Goal: Task Accomplishment & Management: Manage account settings

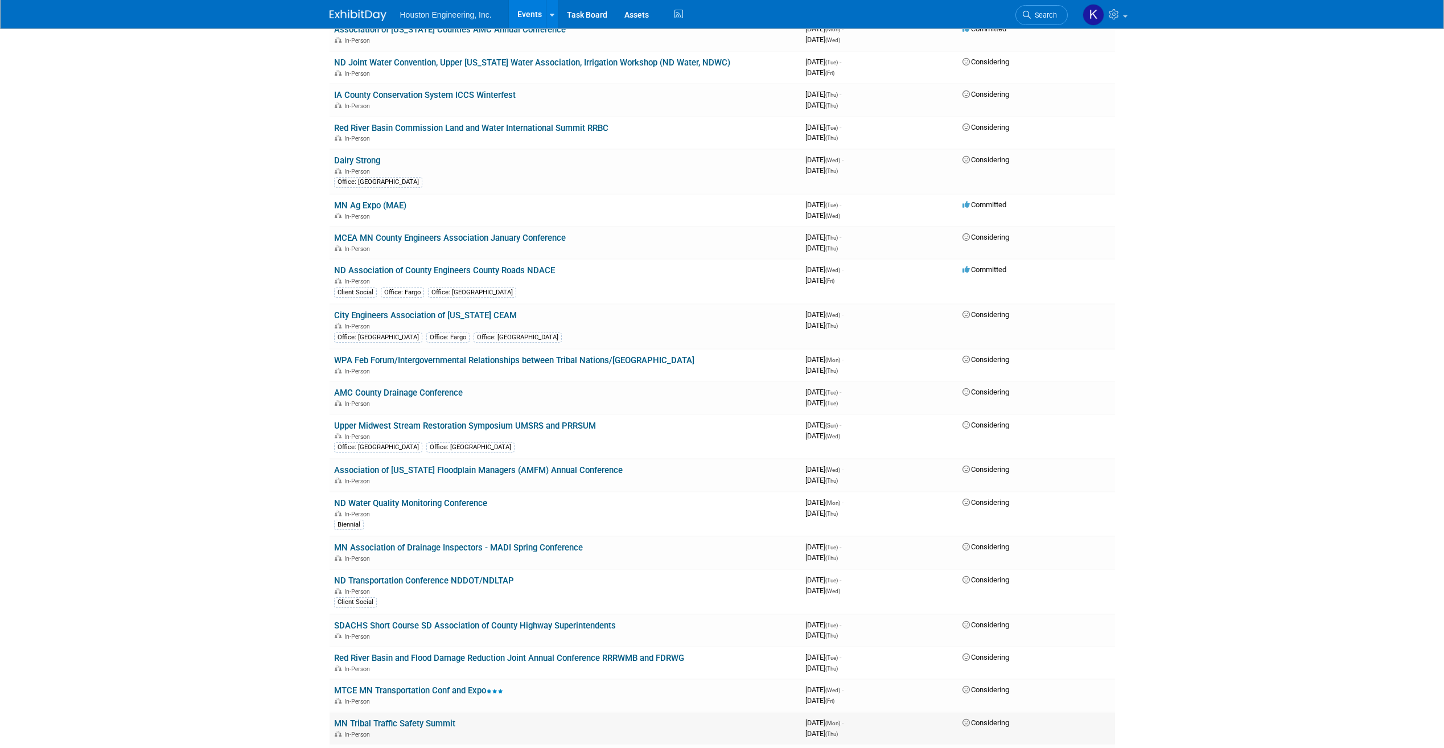
scroll to position [2562, 0]
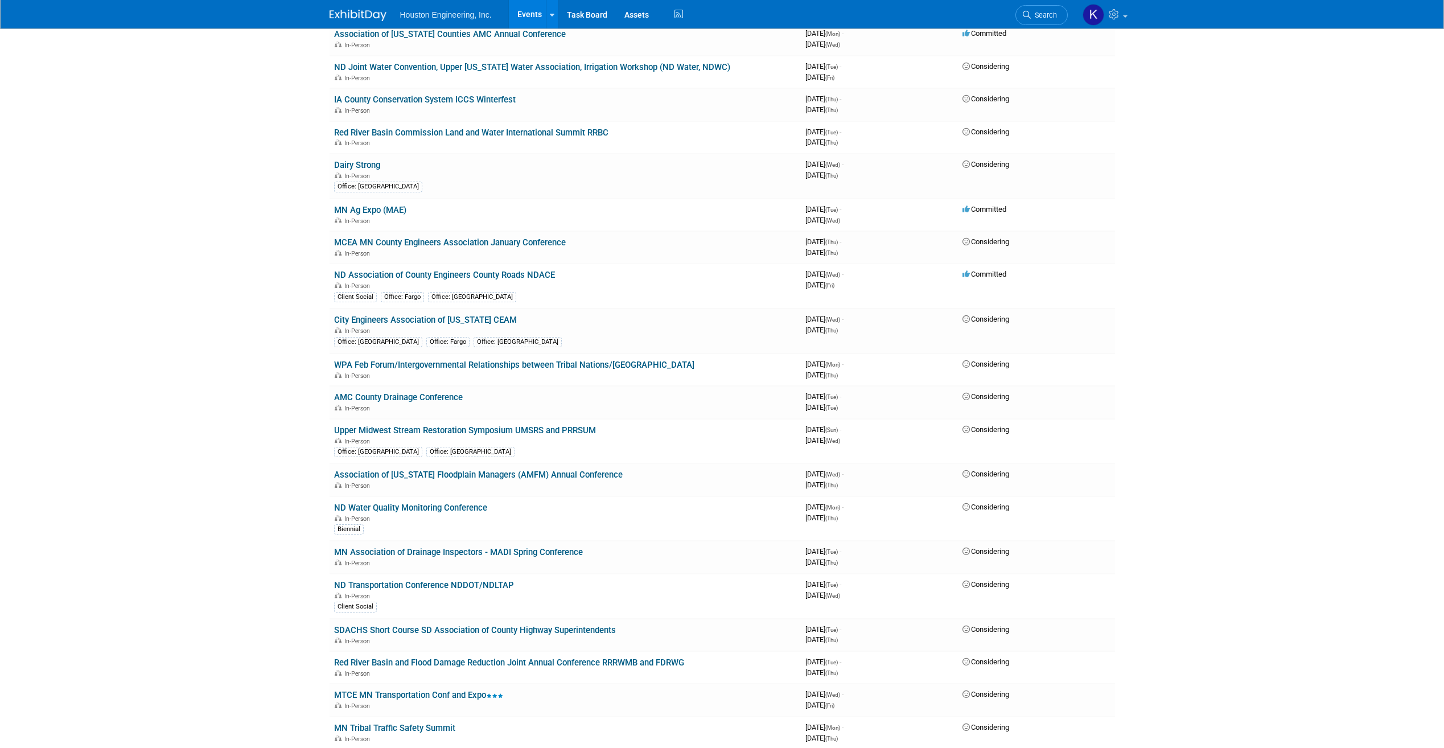
click at [434, 245] on link "MCEA MN County Engineers Association January Conference" at bounding box center [450, 242] width 232 height 10
click at [532, 276] on link "ND Association of County Engineers County Roads NDACE" at bounding box center [444, 275] width 221 height 10
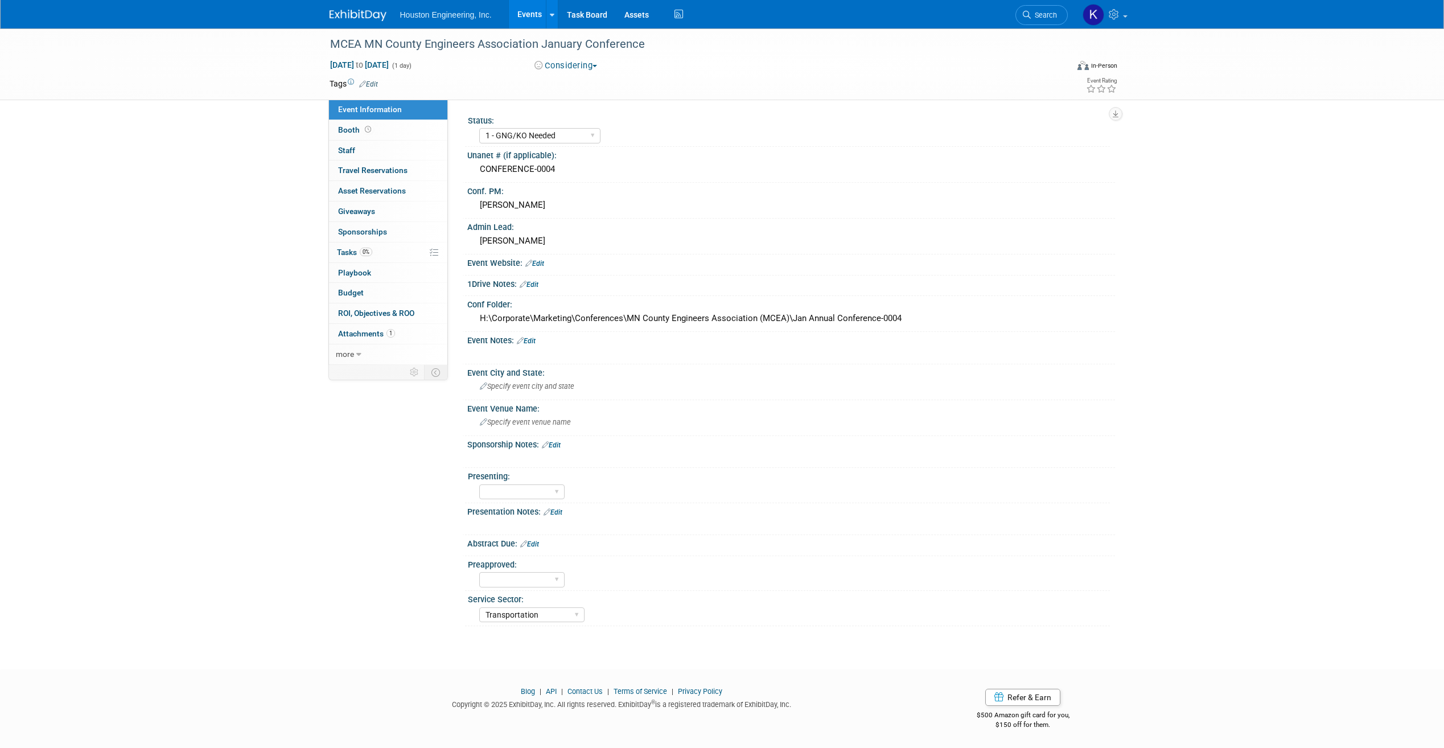
select select "1 - GNG/KO Needed"
select select "Transportation"
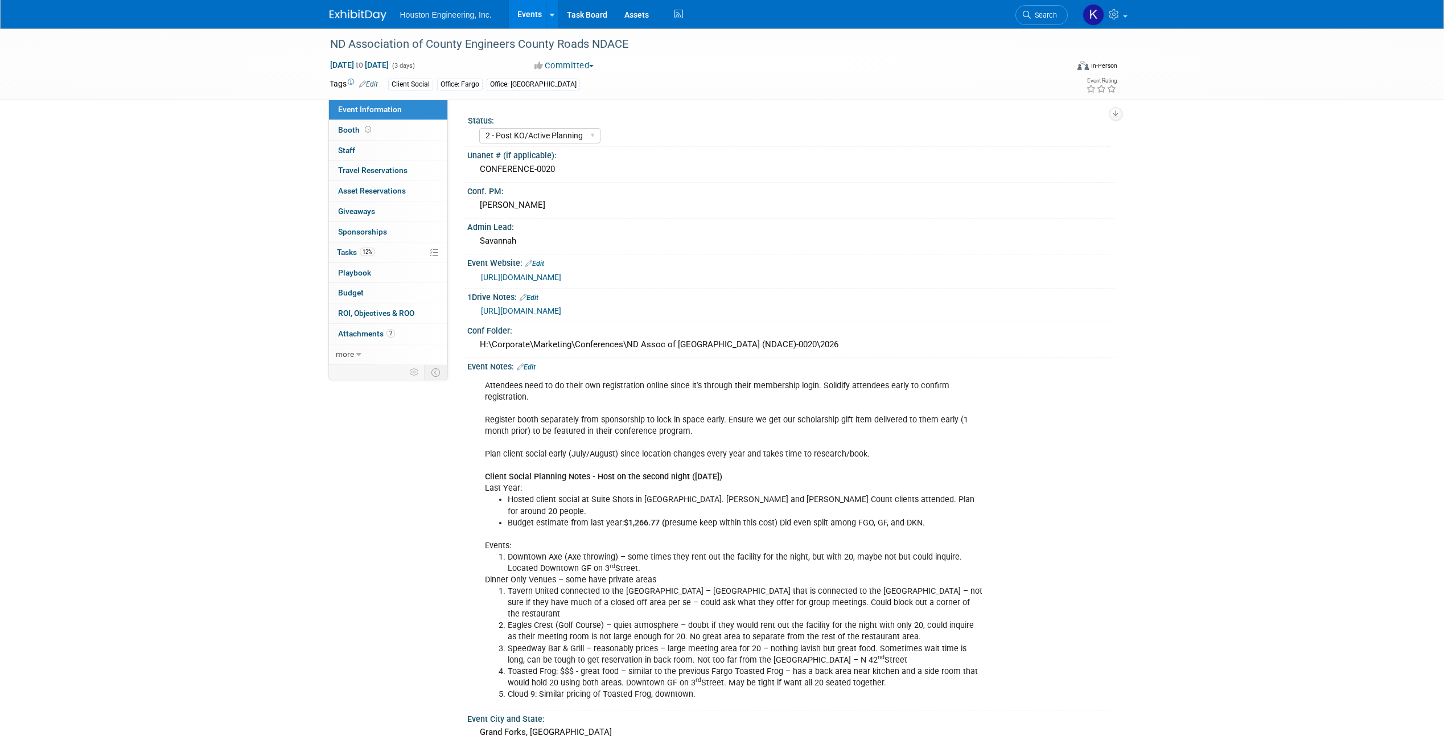
select select "2 - Post KO/Active Planning"
select select "Transportation"
click at [367, 80] on link "Edit" at bounding box center [368, 84] width 19 height 8
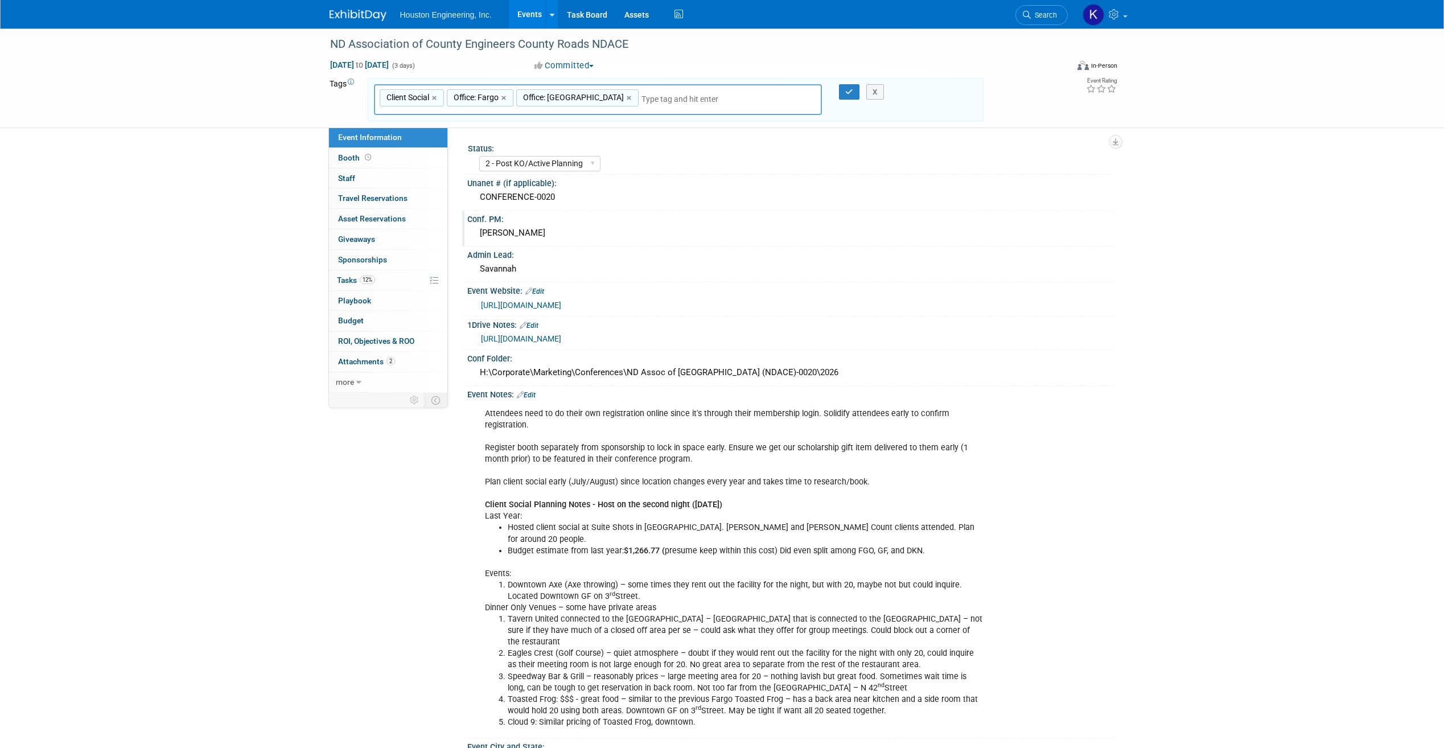
click at [584, 230] on div "[PERSON_NAME]" at bounding box center [791, 233] width 631 height 18
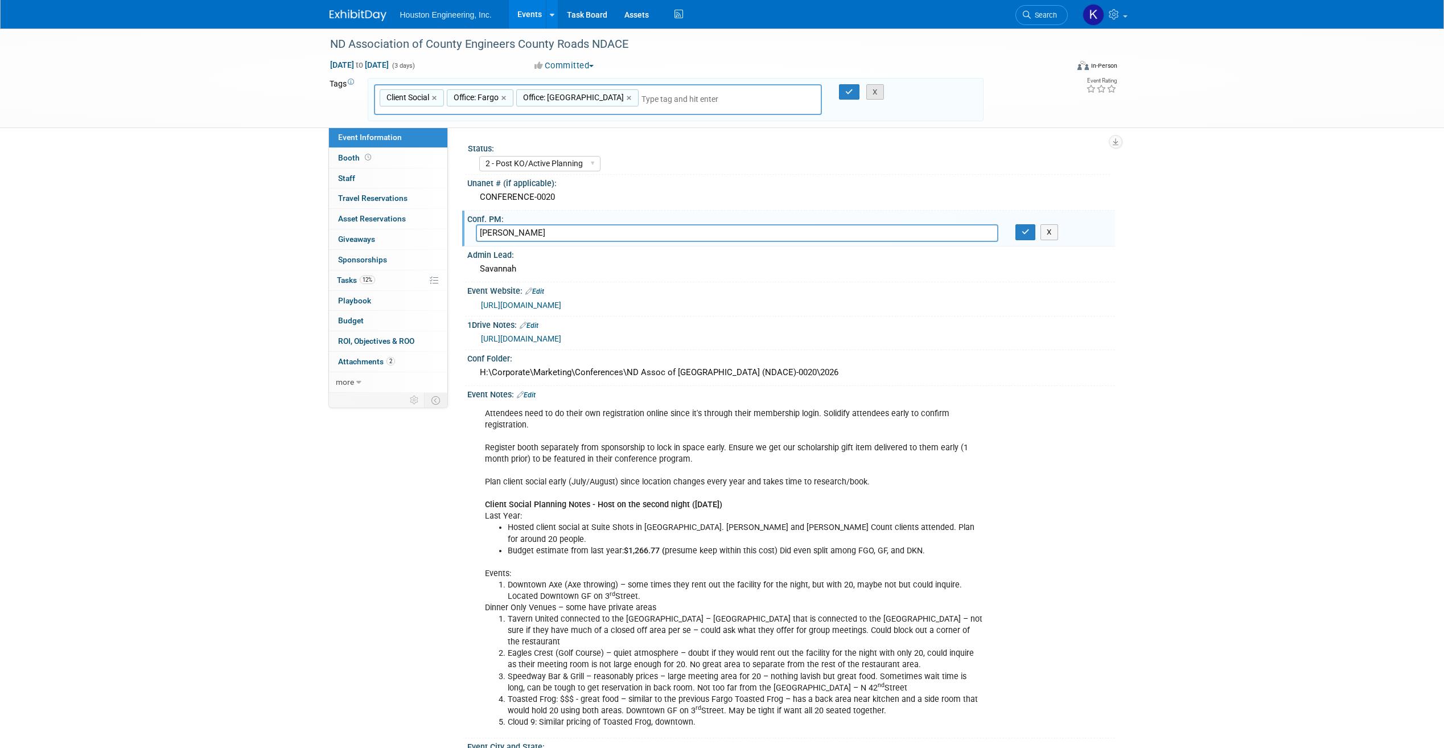
click at [878, 97] on button "X" at bounding box center [876, 92] width 18 height 16
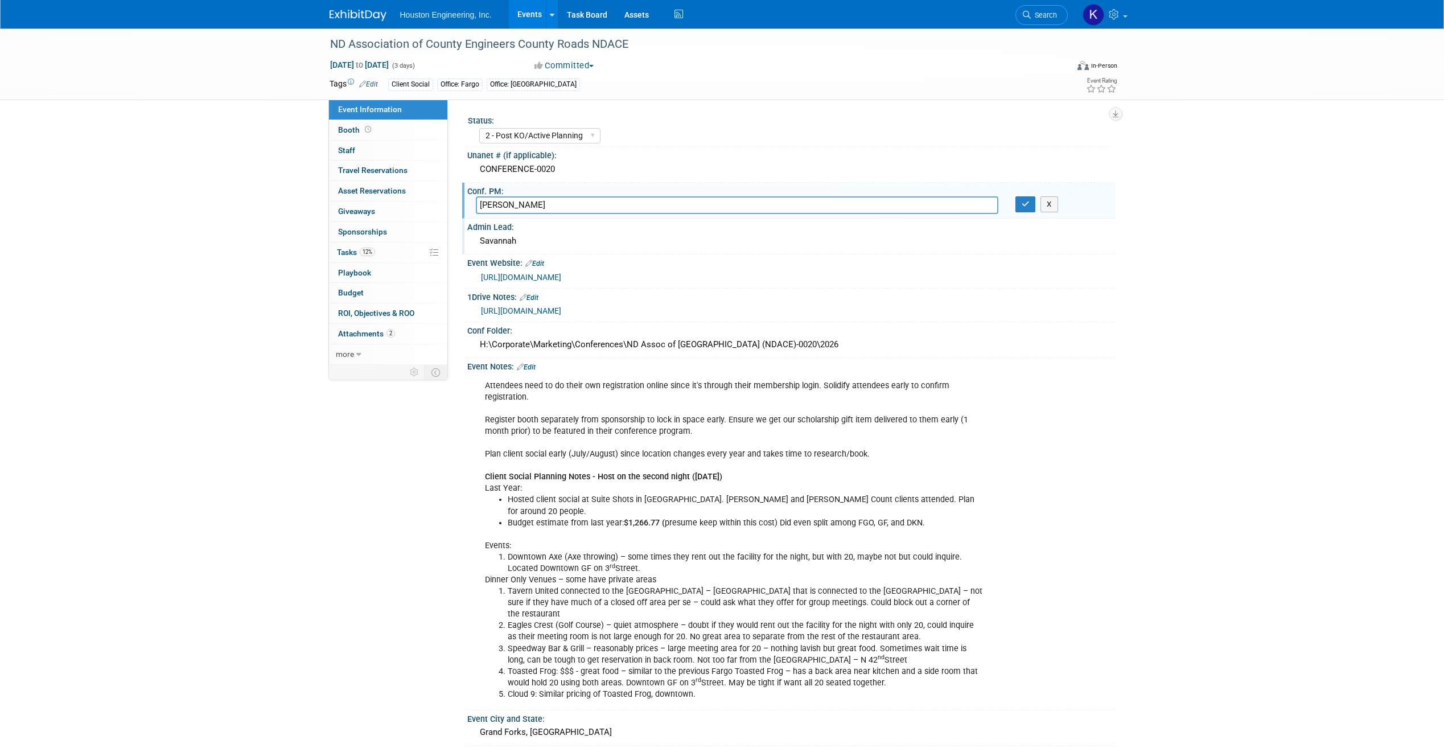
click at [568, 243] on div "Savannah" at bounding box center [791, 241] width 631 height 18
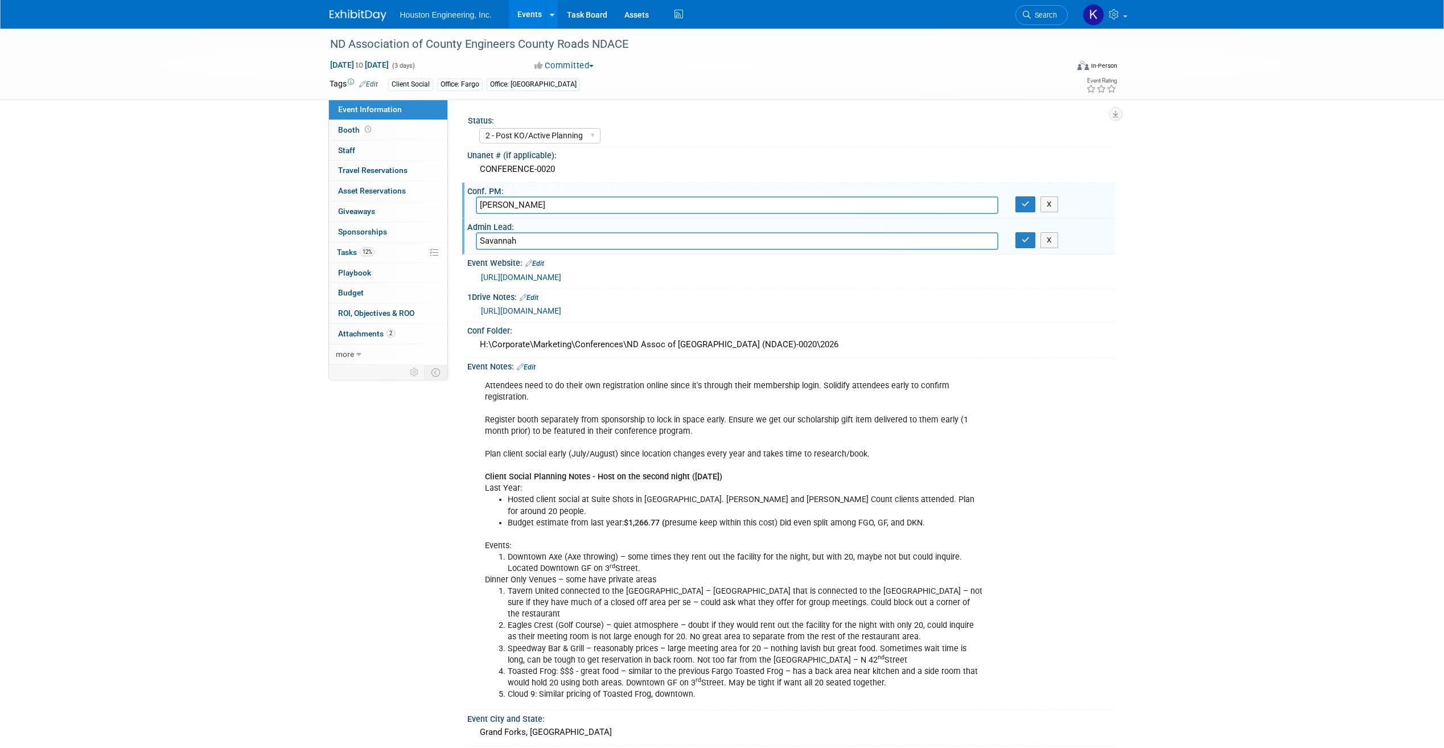
click at [1132, 286] on div "ND Association of County Engineers County Roads NDACE Jan 28, 2026 to Jan 30, 2…" at bounding box center [722, 523] width 1444 height 990
click at [923, 432] on div "Attendees need to do their own registration online since it's through their mem…" at bounding box center [733, 540] width 513 height 331
click at [548, 239] on input "Savannah" at bounding box center [737, 241] width 523 height 18
click at [1113, 227] on div "Admin Lead:" at bounding box center [791, 226] width 648 height 14
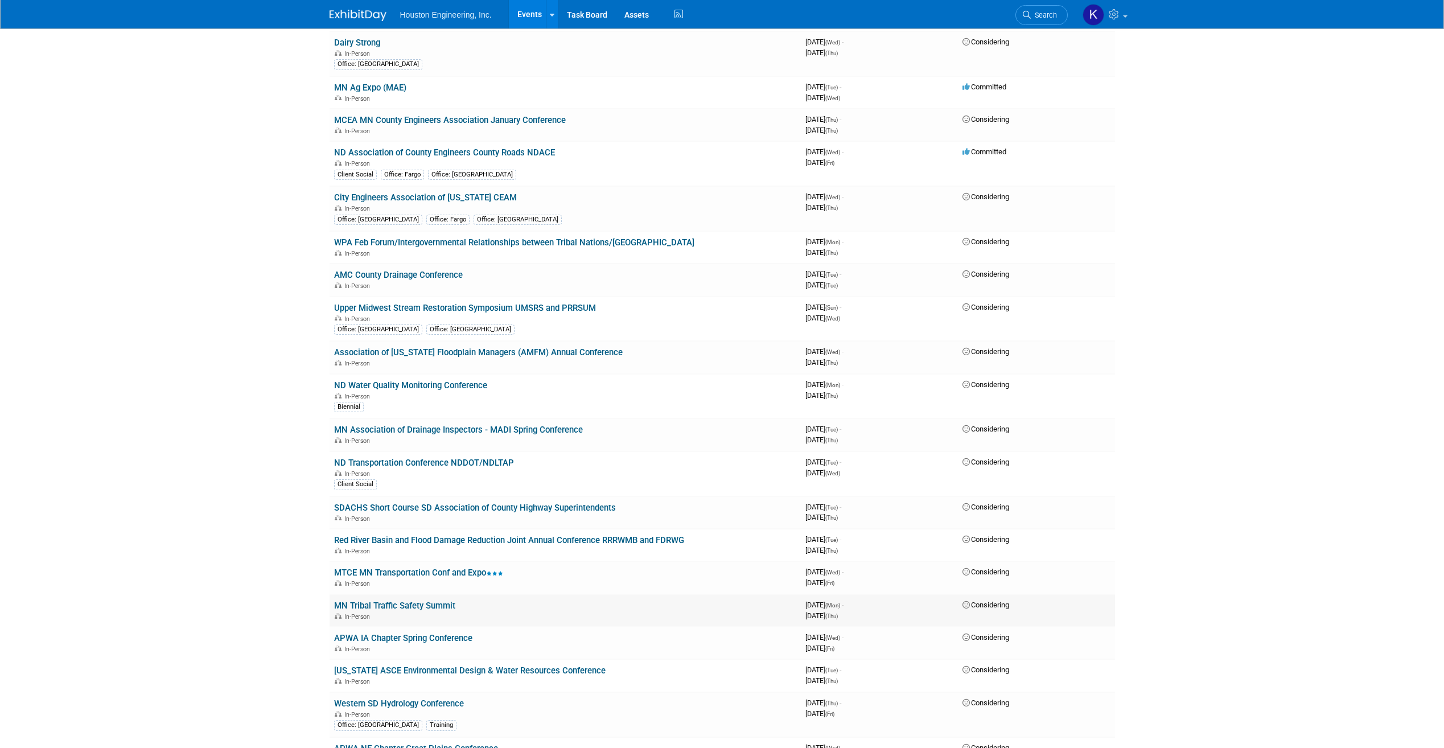
scroll to position [2676, 0]
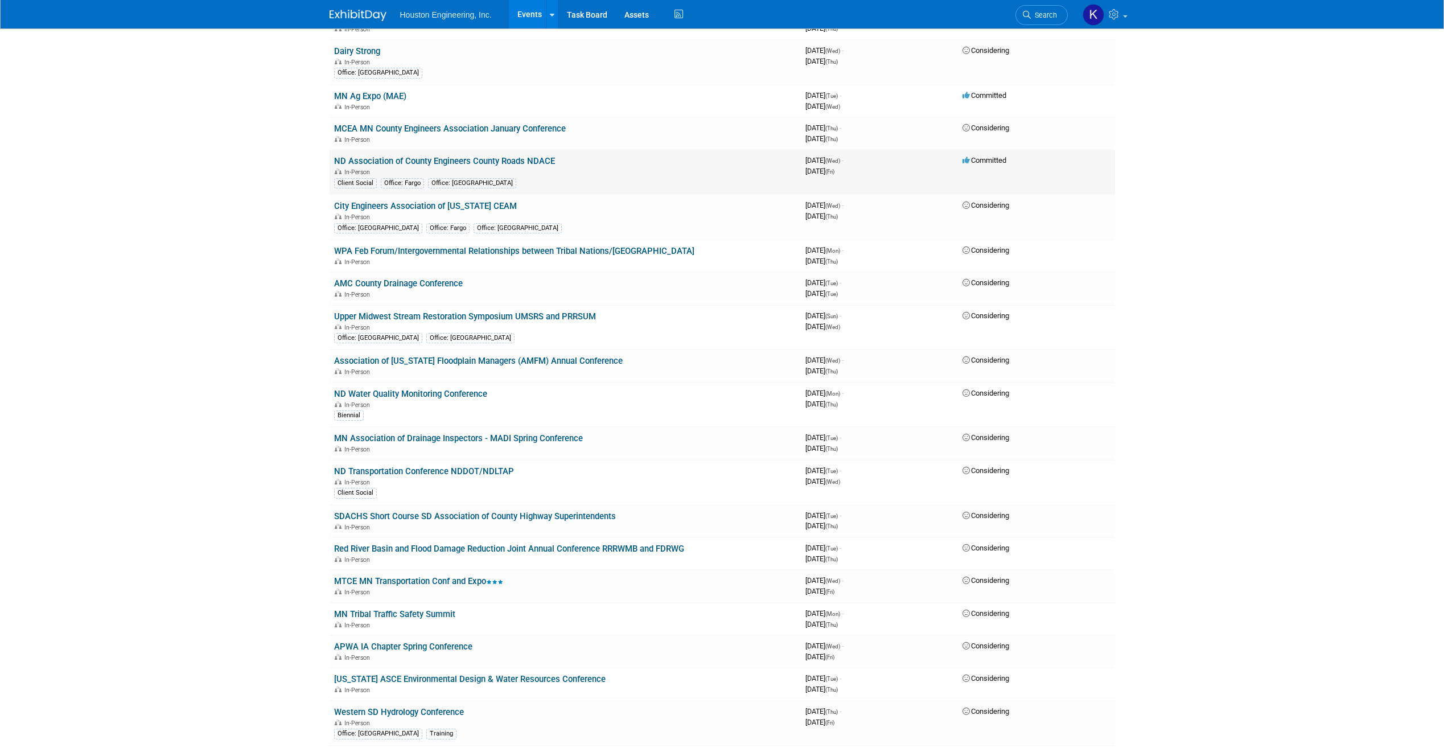
click at [397, 158] on link "ND Association of County Engineers County Roads NDACE" at bounding box center [444, 161] width 221 height 10
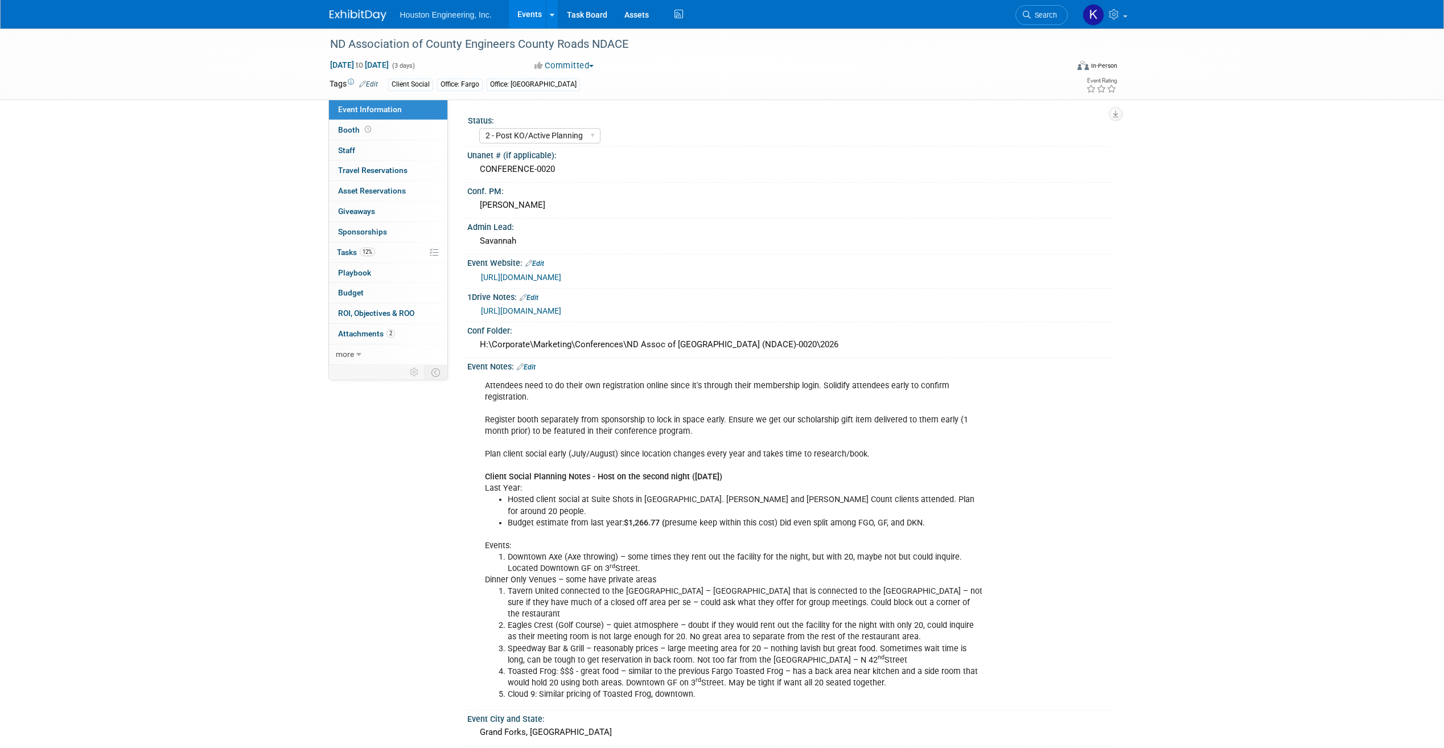
select select "2 - Post KO/Active Planning"
select select "Transportation"
click at [516, 241] on div "Savannah" at bounding box center [791, 241] width 631 height 18
